Goal: Transaction & Acquisition: Purchase product/service

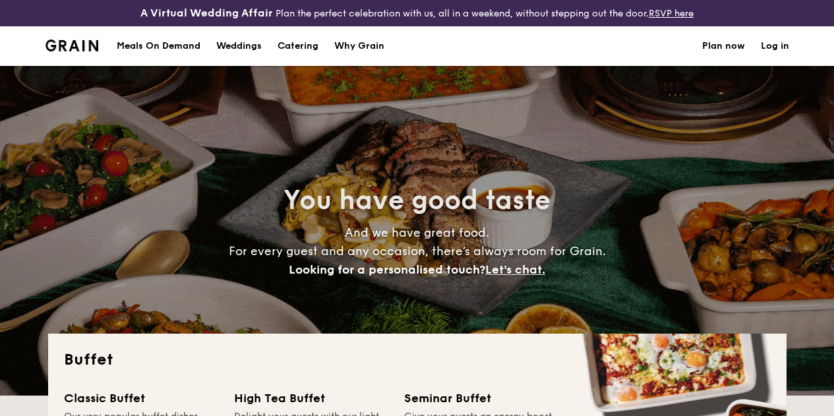
select select
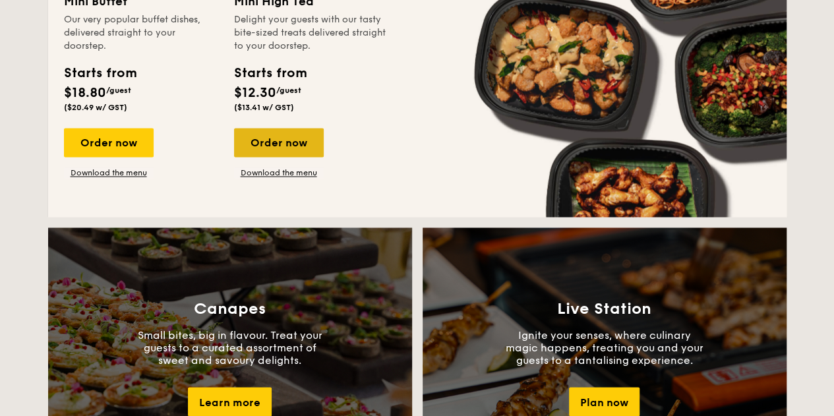
scroll to position [857, 0]
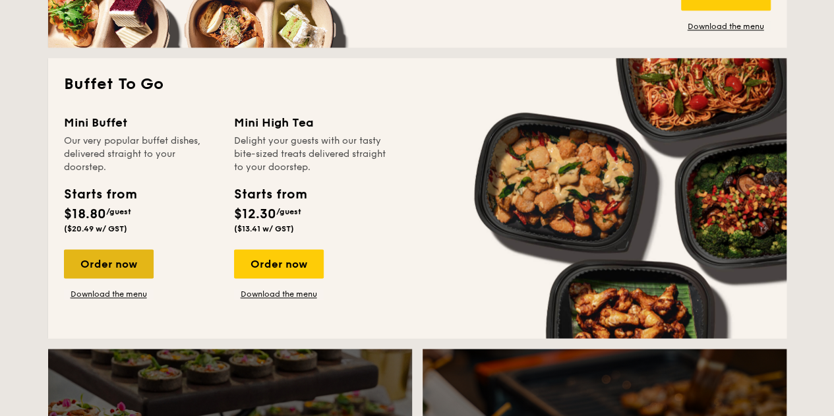
drag, startPoint x: 100, startPoint y: 277, endPoint x: 119, endPoint y: 267, distance: 21.8
click at [100, 277] on div "Order now" at bounding box center [109, 263] width 90 height 29
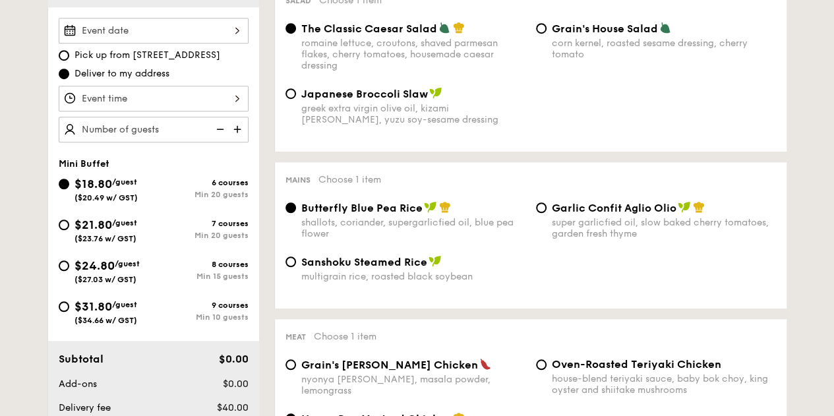
scroll to position [395, 0]
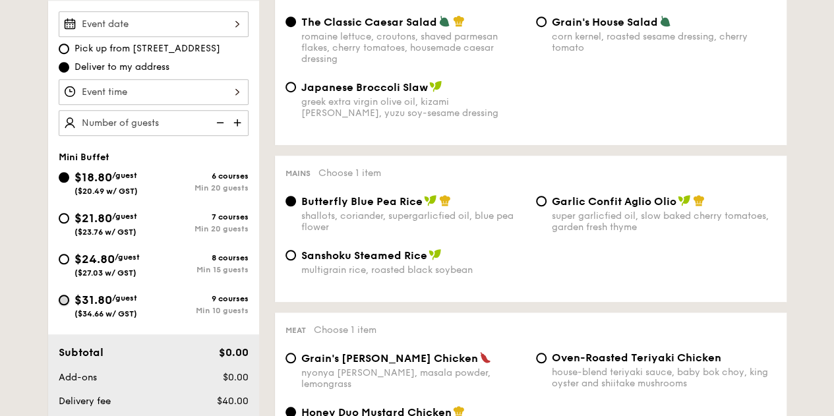
click at [63, 301] on input "$31.80 /guest ($34.66 w/ GST) 9 courses Min 10 guests" at bounding box center [64, 300] width 11 height 11
radio input "true"
radio input "false"
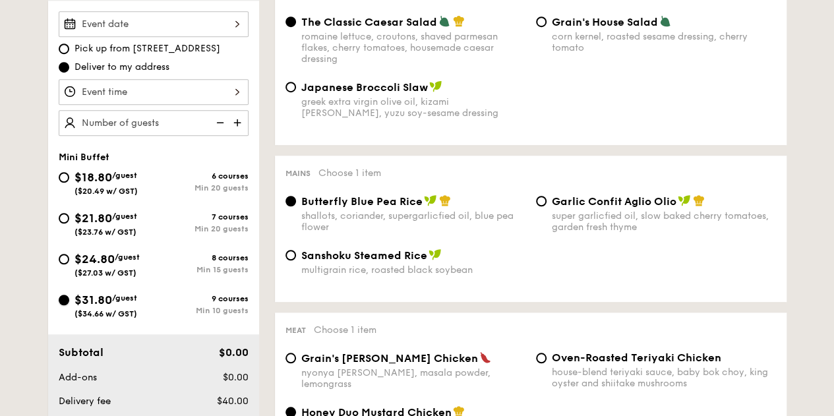
radio input "true"
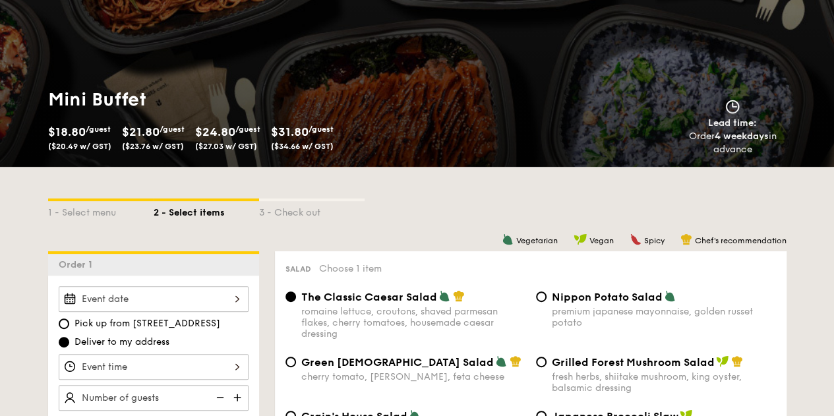
scroll to position [0, 0]
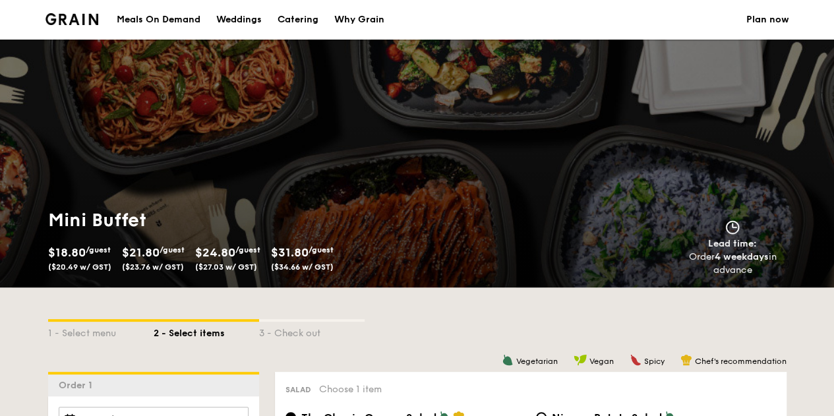
select select
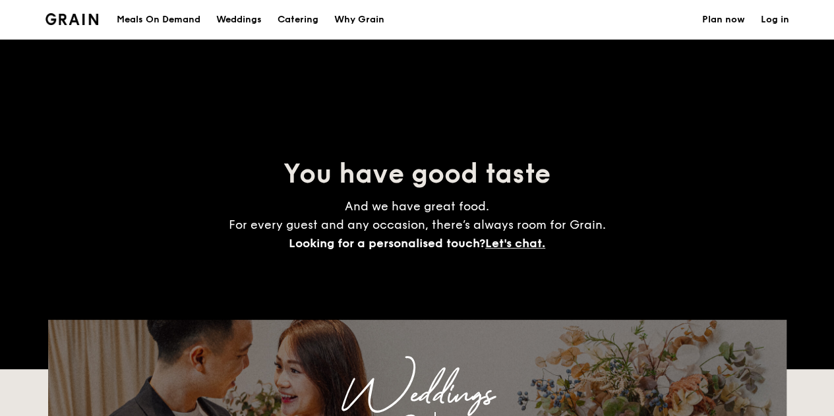
scroll to position [2006, 0]
